Goal: Check status

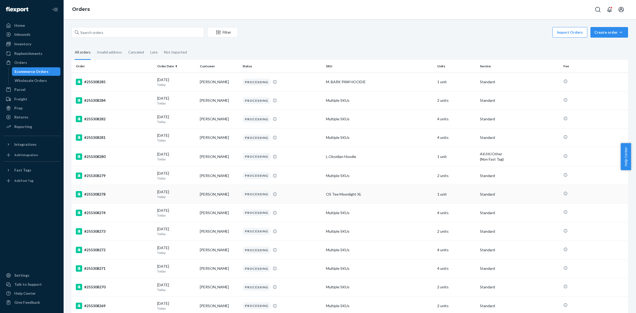
drag, startPoint x: 0, startPoint y: 0, endPoint x: 259, endPoint y: 197, distance: 325.1
click at [259, 197] on div "PROCESSING" at bounding box center [257, 194] width 28 height 7
click at [607, 42] on div "Settings" at bounding box center [609, 47] width 41 height 10
